Goal: Use online tool/utility: Utilize a website feature to perform a specific function

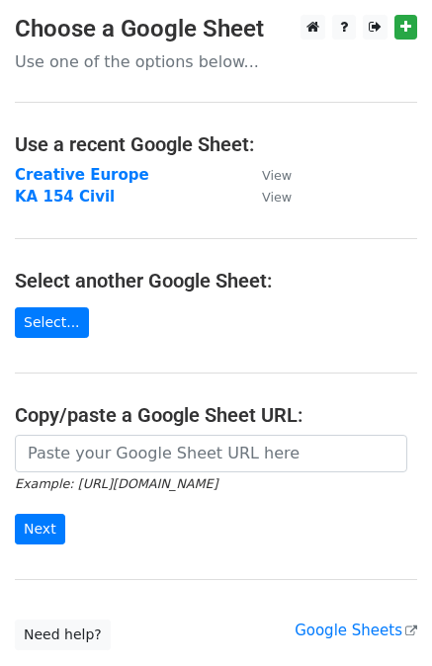
click at [73, 175] on strong "Creative Europe" at bounding box center [82, 175] width 134 height 18
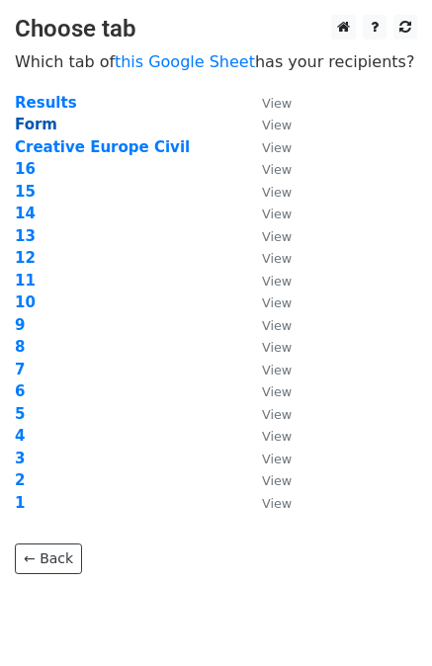
click at [40, 128] on strong "Form" at bounding box center [36, 125] width 43 height 18
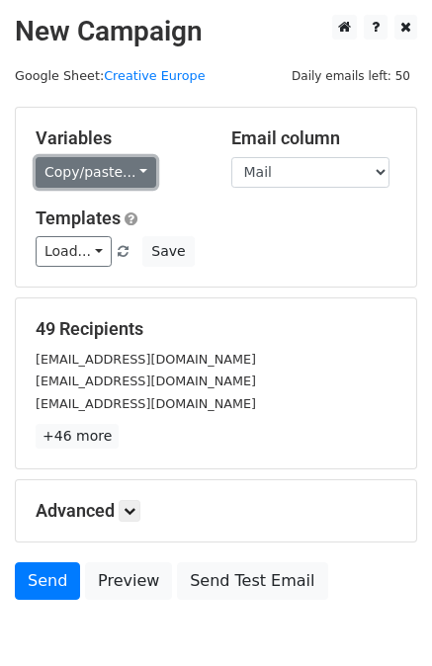
click at [117, 172] on link "Copy/paste..." at bounding box center [96, 172] width 121 height 31
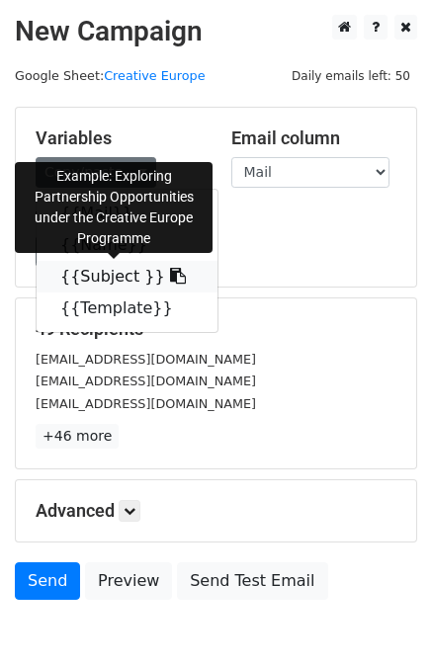
click at [104, 266] on link "{{Subject }}" at bounding box center [127, 277] width 181 height 32
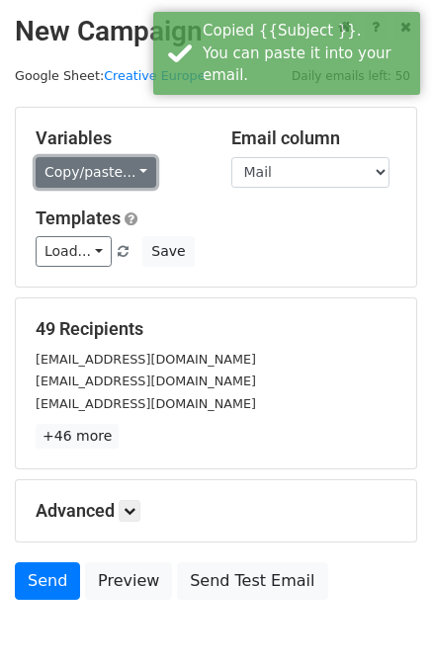
click at [123, 175] on link "Copy/paste..." at bounding box center [96, 172] width 121 height 31
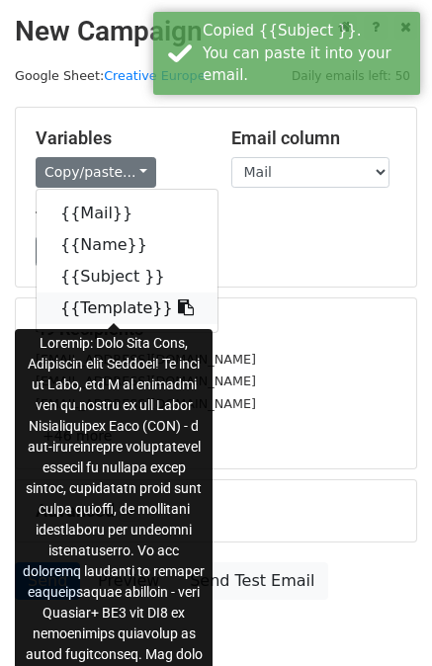
click at [134, 313] on link "{{Template}}" at bounding box center [127, 309] width 181 height 32
